Goal: Transaction & Acquisition: Purchase product/service

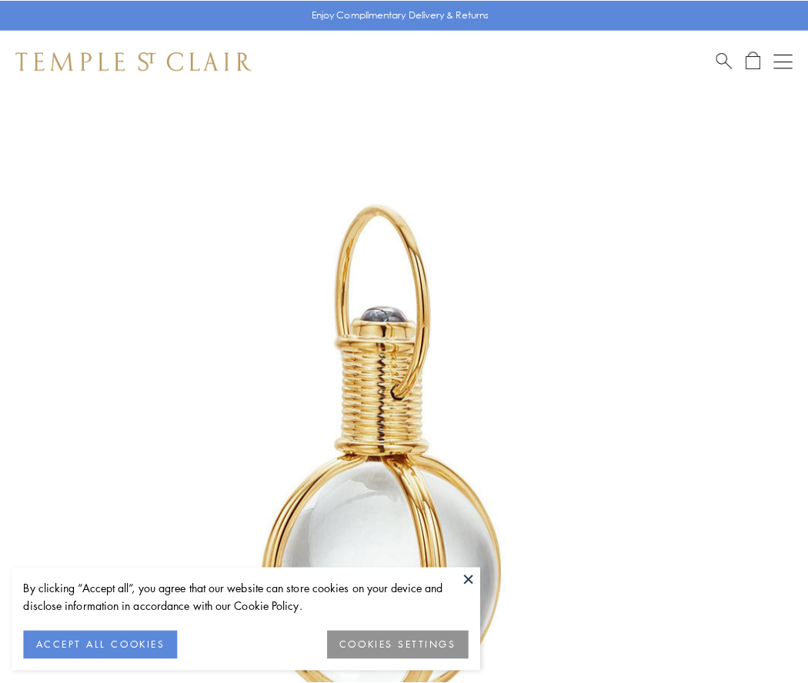
scroll to position [402, 0]
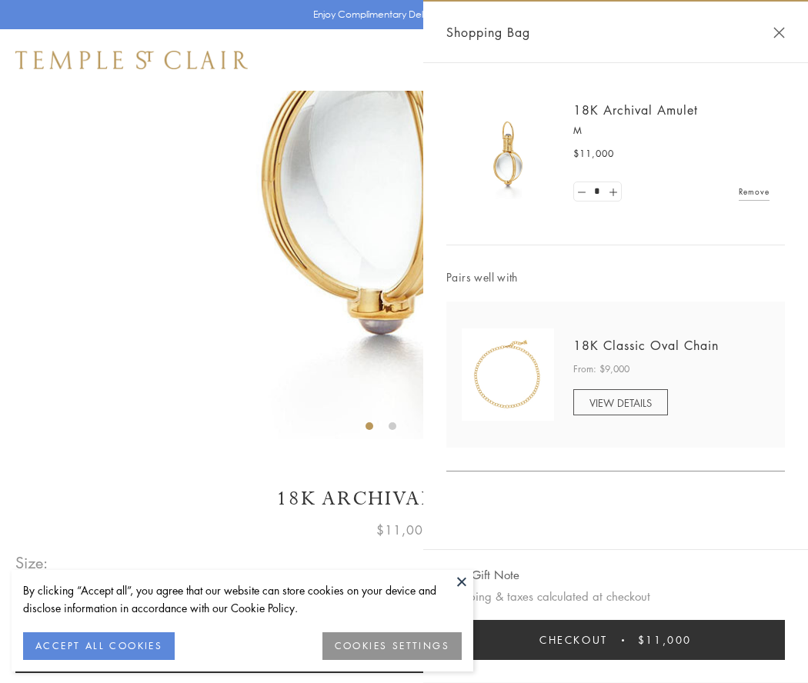
click at [615, 640] on button "Checkout $11,000" at bounding box center [615, 640] width 339 height 40
